Goal: Navigation & Orientation: Find specific page/section

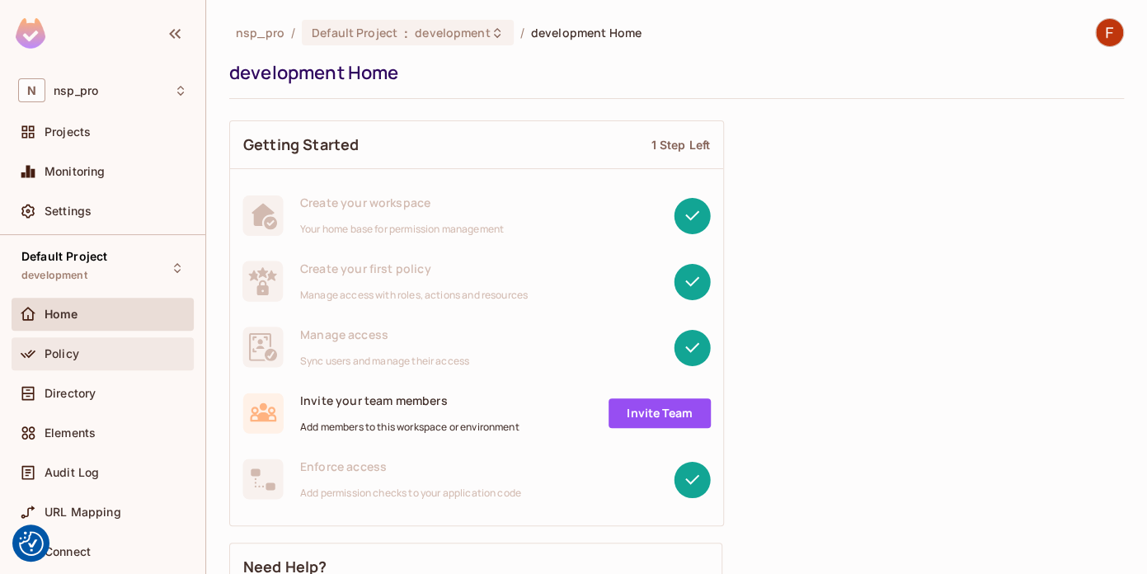
click at [65, 347] on span "Policy" at bounding box center [62, 353] width 35 height 13
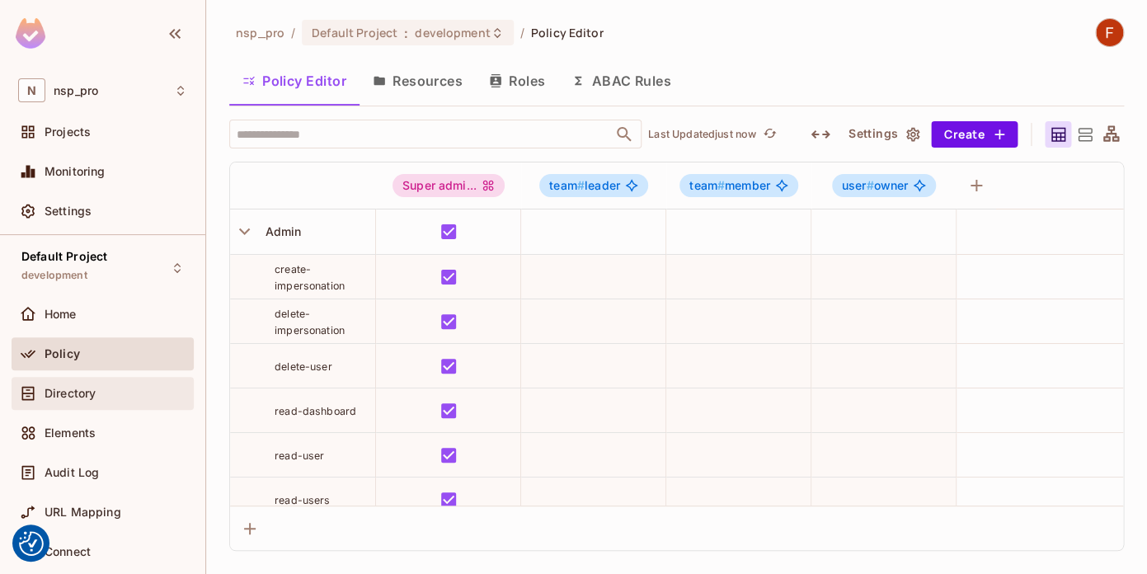
click at [68, 399] on span "Directory" at bounding box center [70, 393] width 51 height 13
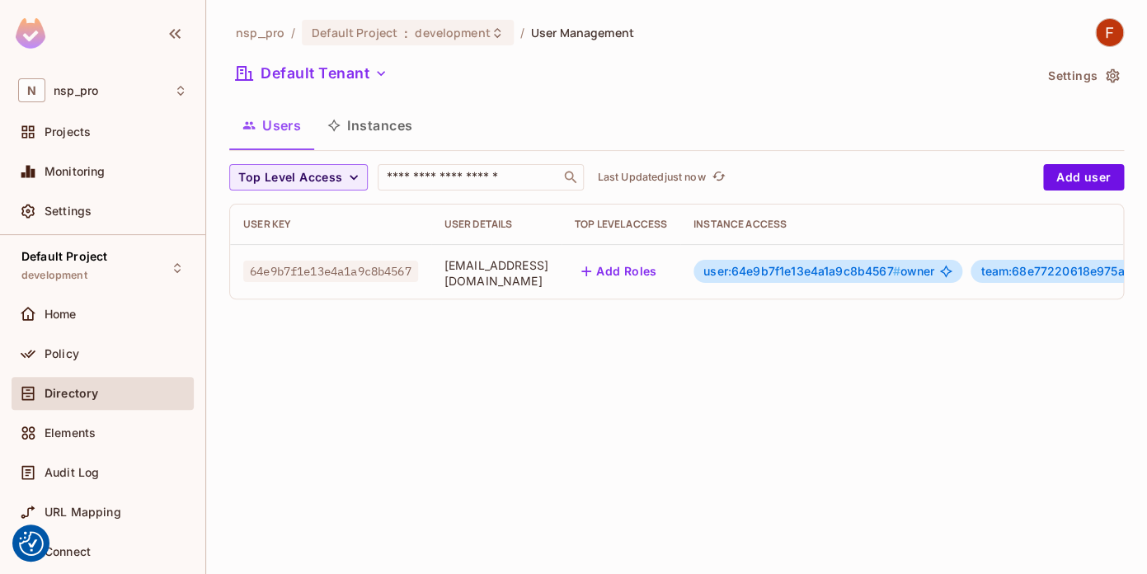
click at [375, 125] on button "Instances" at bounding box center [369, 125] width 111 height 41
